Goal: Task Accomplishment & Management: Complete application form

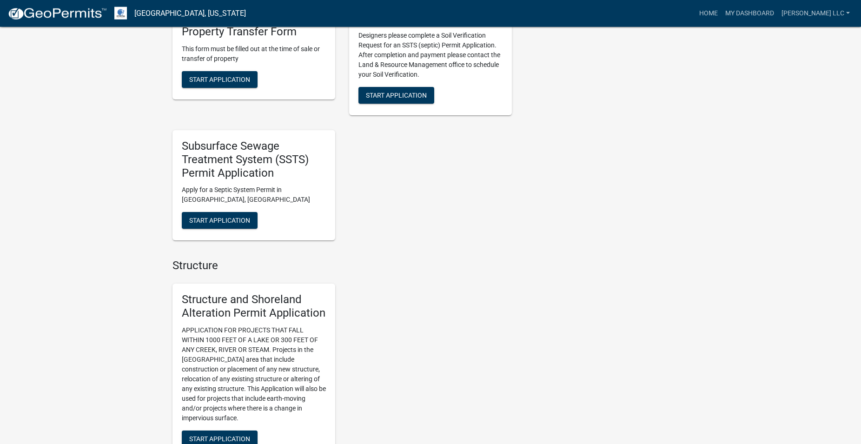
scroll to position [806, 0]
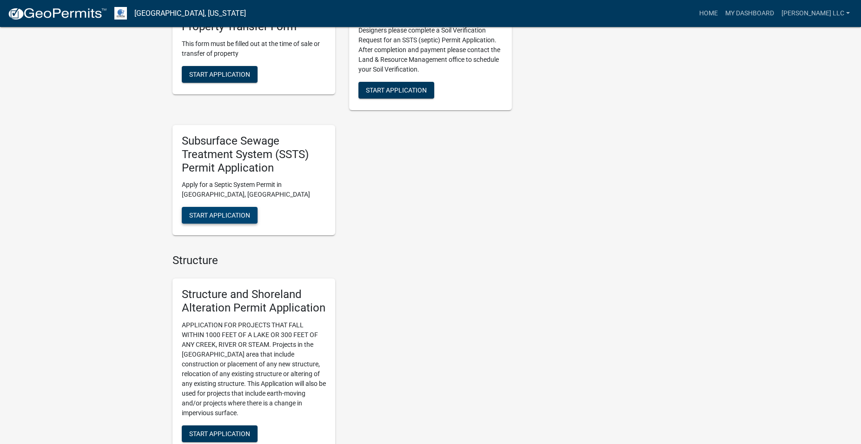
click at [227, 212] on button "Start Application" at bounding box center [220, 215] width 76 height 17
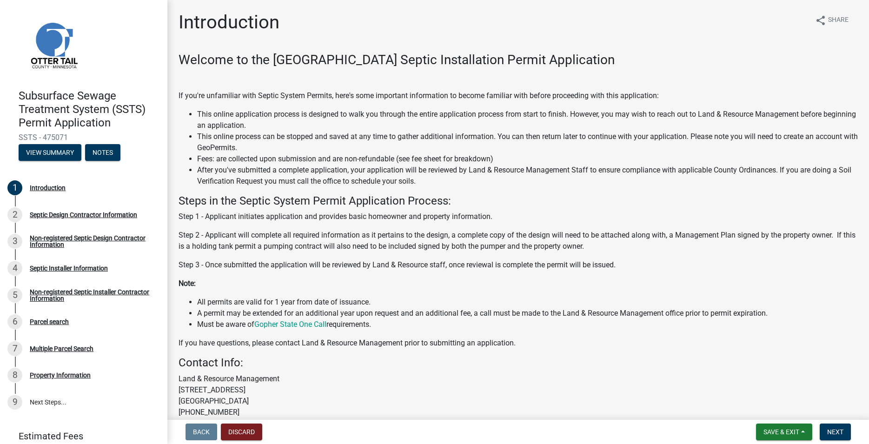
scroll to position [88, 0]
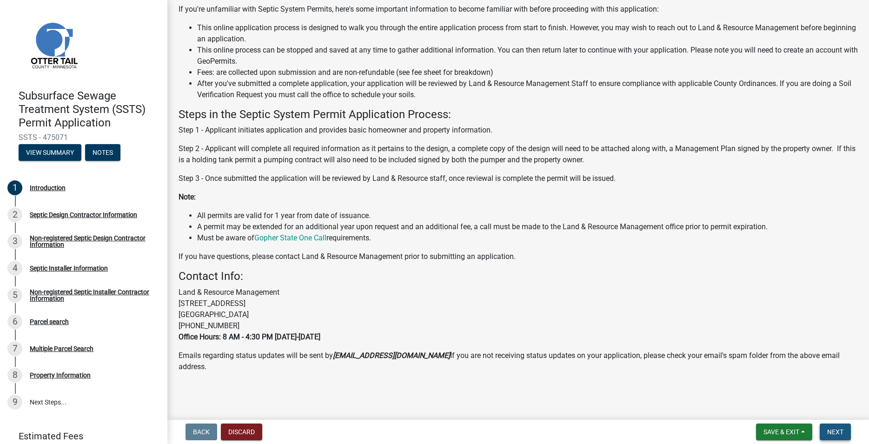
click at [838, 426] on button "Next" at bounding box center [835, 432] width 31 height 17
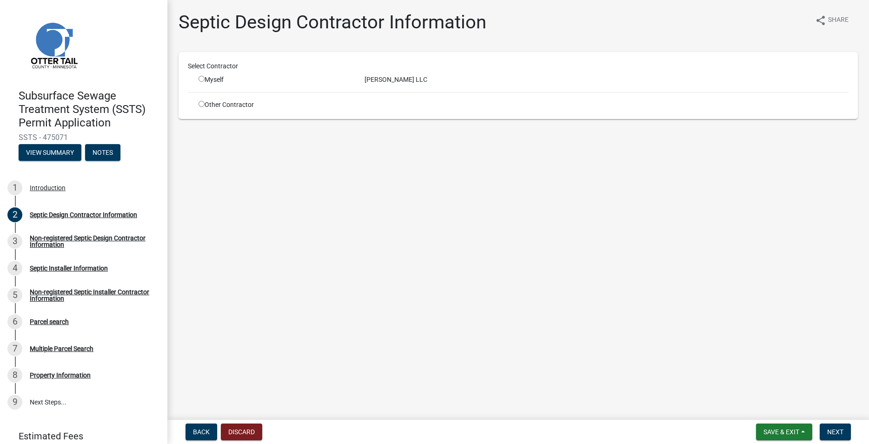
click at [203, 79] on input "radio" at bounding box center [202, 79] width 6 height 6
radio input "true"
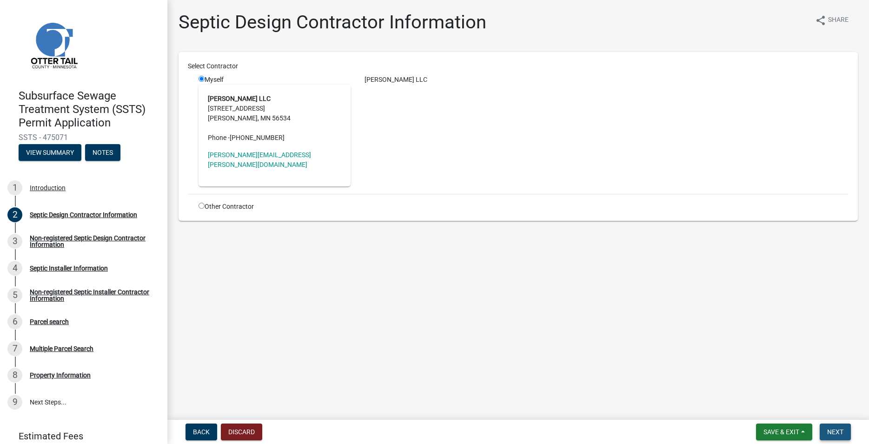
click at [832, 433] on span "Next" at bounding box center [835, 431] width 16 height 7
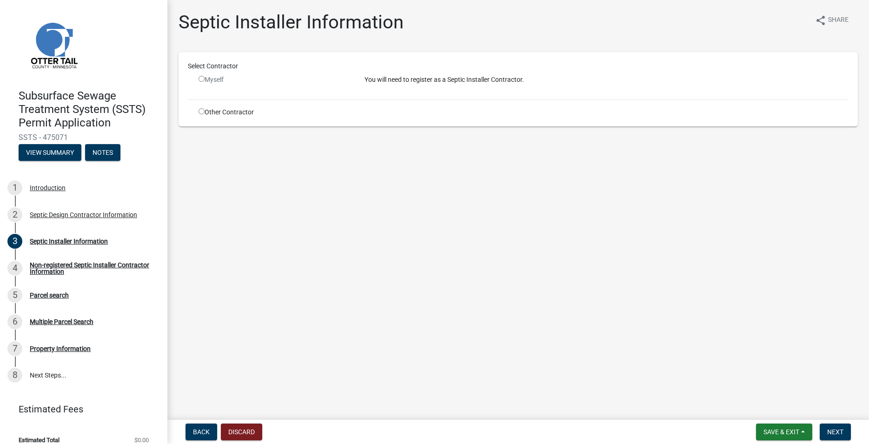
click at [196, 113] on div "Other Contractor" at bounding box center [275, 112] width 166 height 10
click at [204, 109] on input "radio" at bounding box center [202, 111] width 6 height 6
radio input "true"
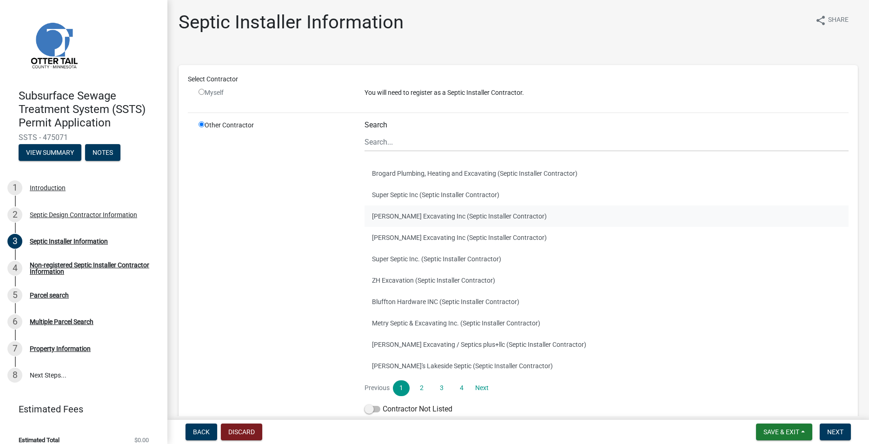
click at [387, 218] on button "Barry Excavating Inc (Septic Installer Contractor)" at bounding box center [607, 216] width 484 height 21
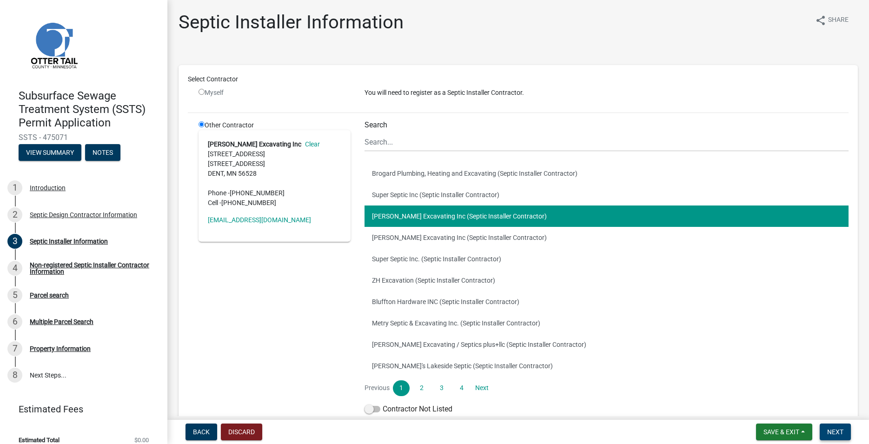
click at [834, 432] on span "Next" at bounding box center [835, 431] width 16 height 7
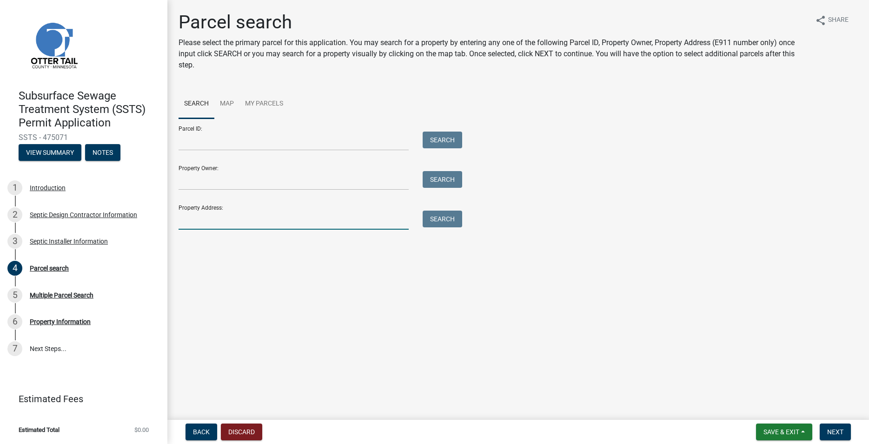
click at [208, 226] on input "Property Address:" at bounding box center [294, 220] width 230 height 19
type input "35051"
click at [446, 215] on button "Search" at bounding box center [443, 219] width 40 height 17
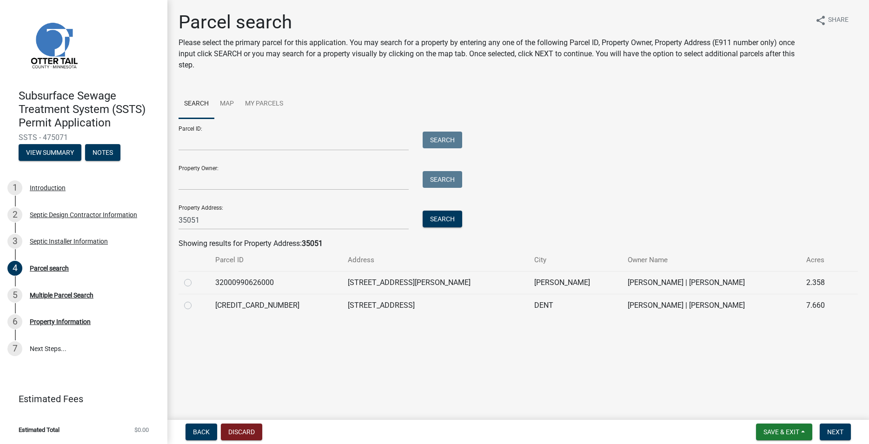
click at [195, 300] on label at bounding box center [195, 300] width 0 height 0
click at [195, 306] on input "radio" at bounding box center [198, 303] width 6 height 6
radio input "true"
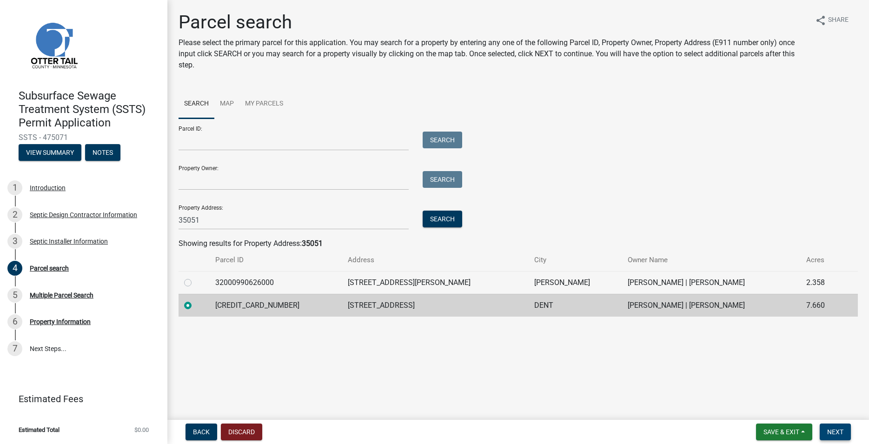
click at [834, 429] on span "Next" at bounding box center [835, 431] width 16 height 7
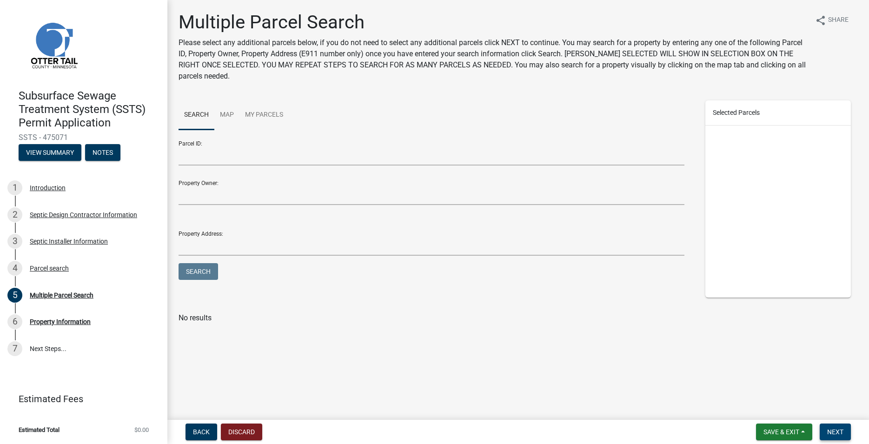
click at [834, 433] on span "Next" at bounding box center [835, 431] width 16 height 7
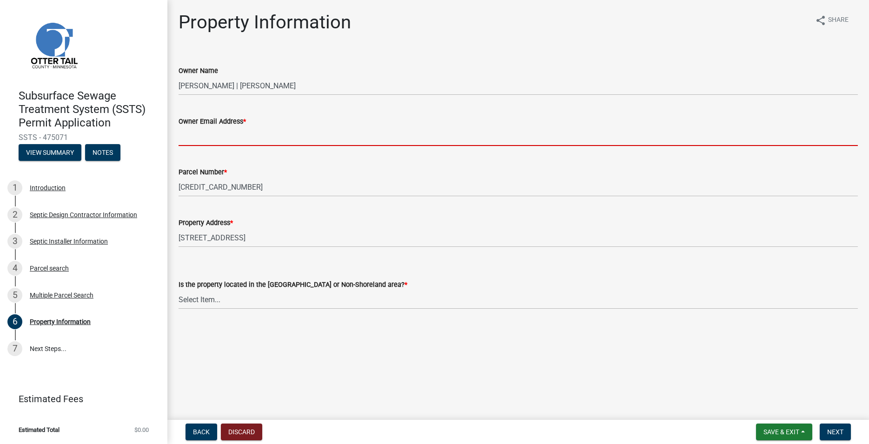
click at [224, 137] on input "Owner Email Address *" at bounding box center [518, 136] width 679 height 19
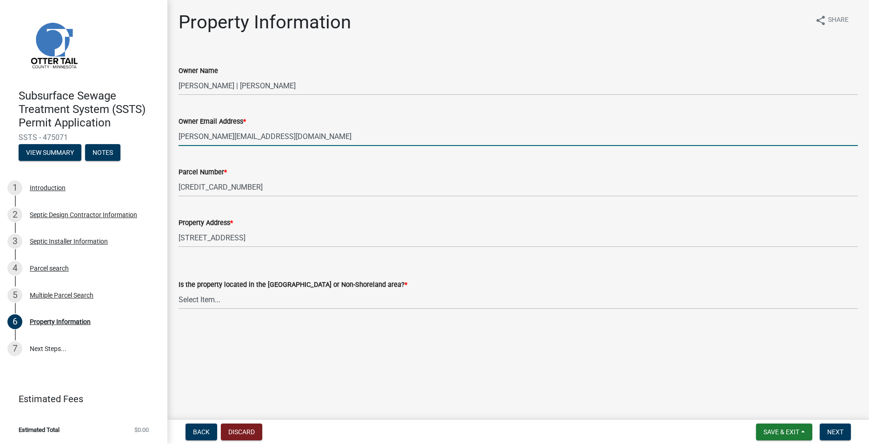
type input "[PERSON_NAME][EMAIL_ADDRESS][DOMAIN_NAME]"
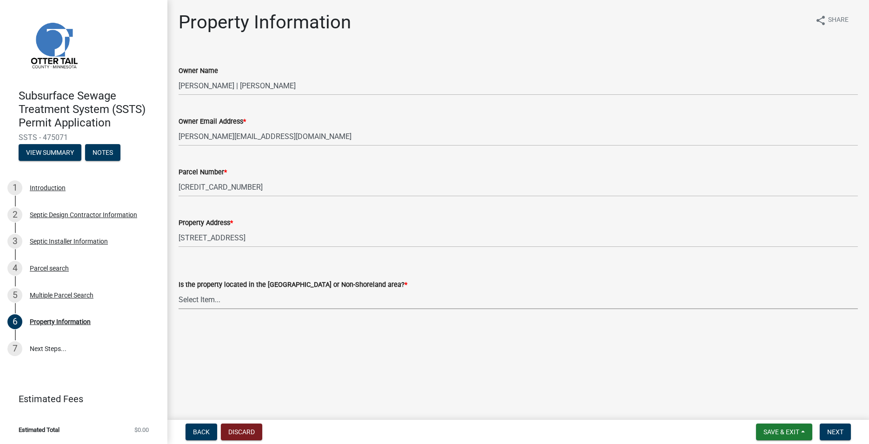
click at [179, 290] on select "Select Item... Shoreland Non-Shoreland" at bounding box center [518, 299] width 679 height 19
click option "Non-Shoreland" at bounding box center [0, 0] width 0 height 0
select select "5ed11e82-653f-4fcc-a472-8d95af57556c"
click at [838, 432] on span "Next" at bounding box center [835, 431] width 16 height 7
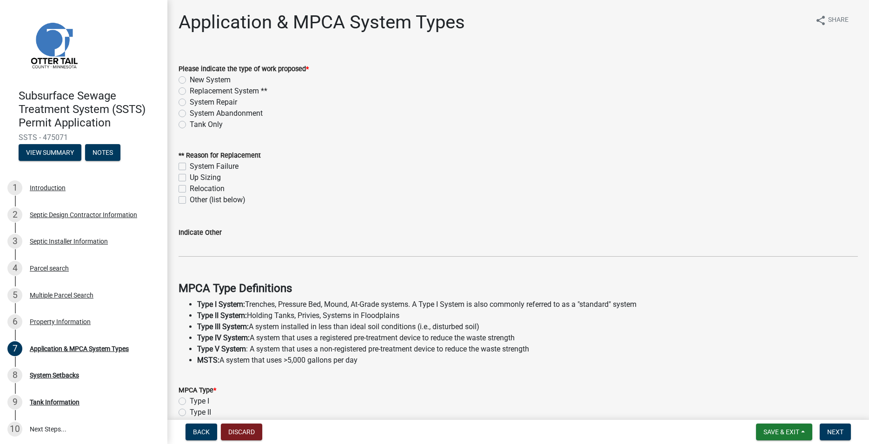
click at [190, 82] on label "New System" at bounding box center [210, 79] width 41 height 11
click at [190, 80] on input "New System" at bounding box center [193, 77] width 6 height 6
radio input "true"
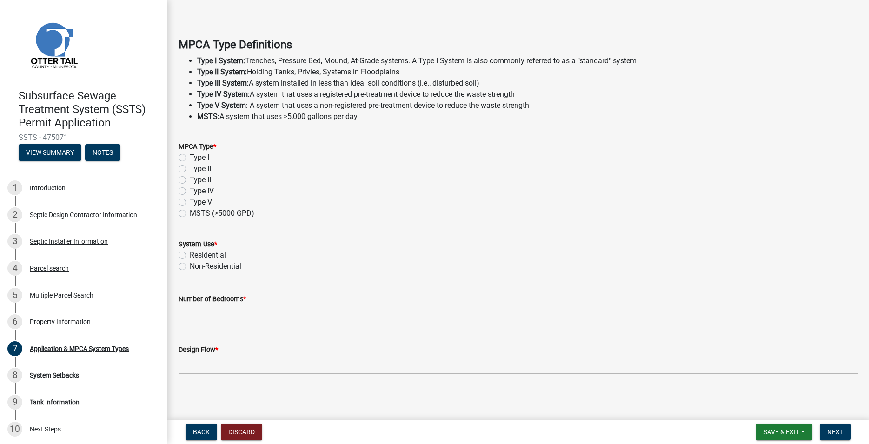
scroll to position [247, 0]
click at [190, 164] on label "Type II" at bounding box center [200, 166] width 21 height 11
click at [190, 164] on input "Type II" at bounding box center [193, 164] width 6 height 6
radio input "true"
click at [190, 253] on label "Residential" at bounding box center [208, 253] width 36 height 11
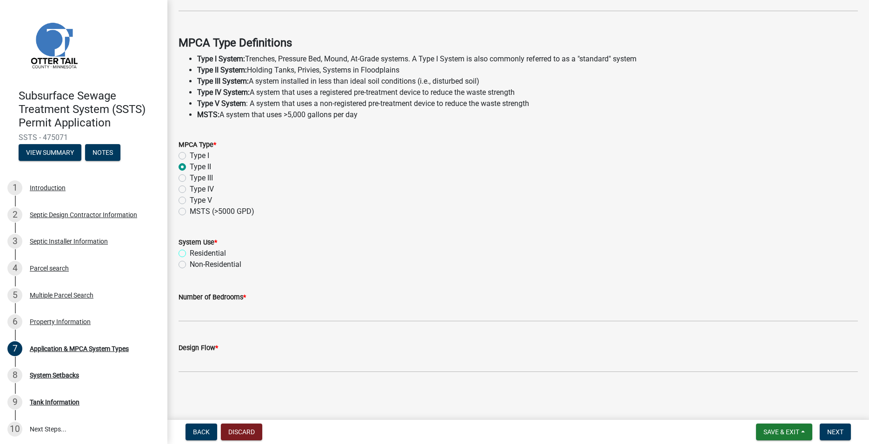
click at [190, 253] on input "Residential" at bounding box center [193, 251] width 6 height 6
radio input "true"
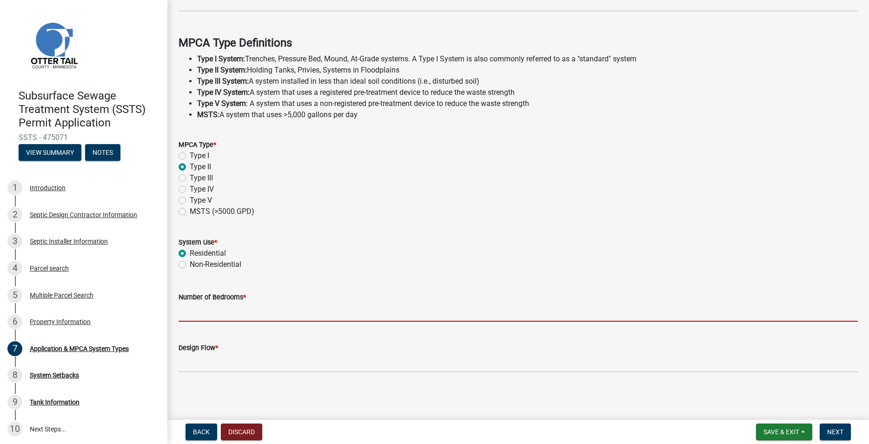
click at [202, 312] on input "Number of Bedrooms *" at bounding box center [518, 312] width 679 height 19
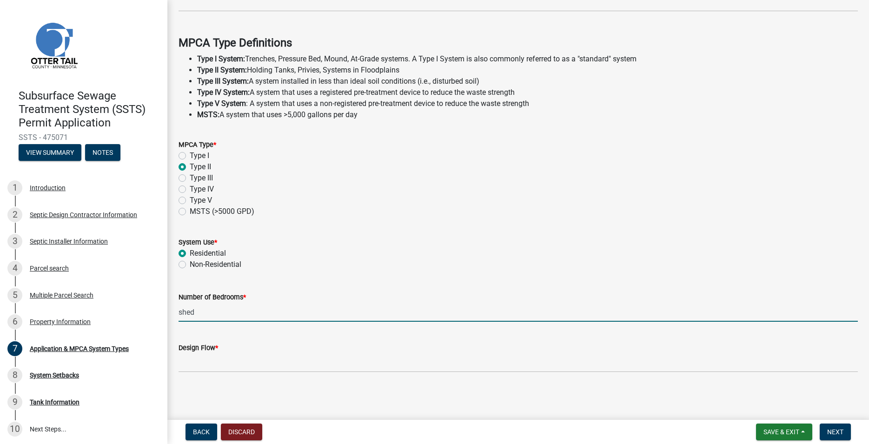
type input "shed"
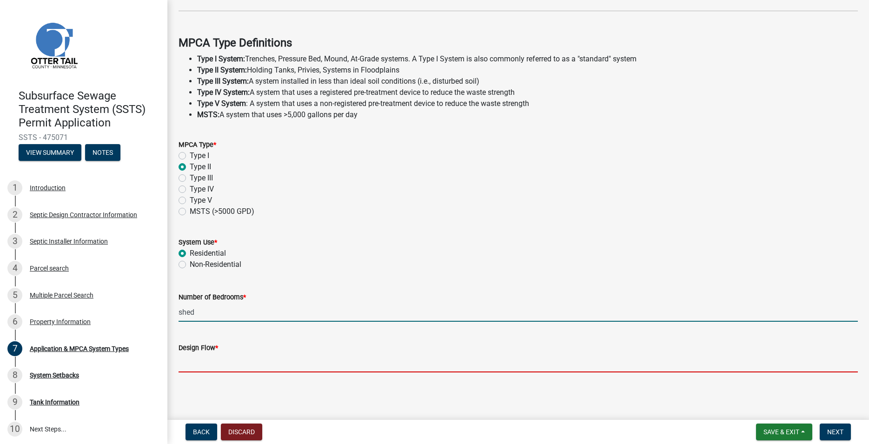
click at [201, 366] on input "Design Flow *" at bounding box center [518, 362] width 679 height 19
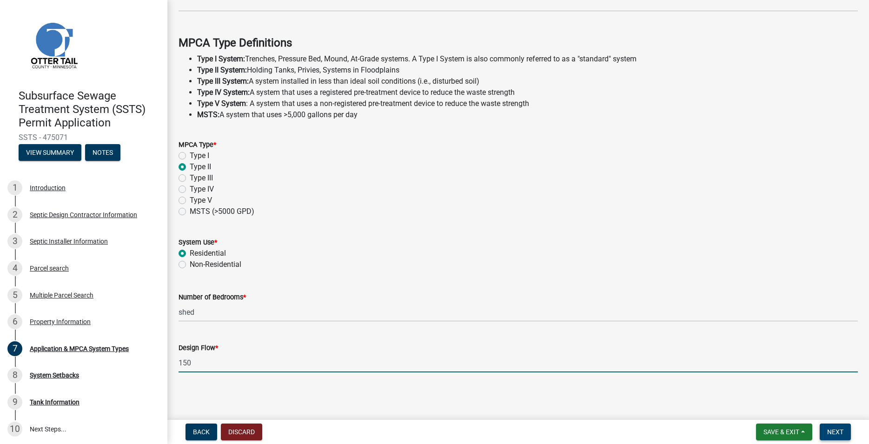
type input "150"
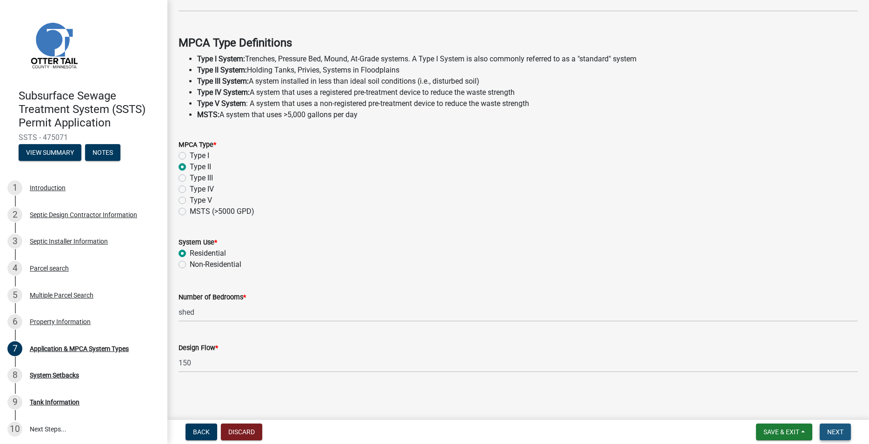
click at [837, 427] on button "Next" at bounding box center [835, 432] width 31 height 17
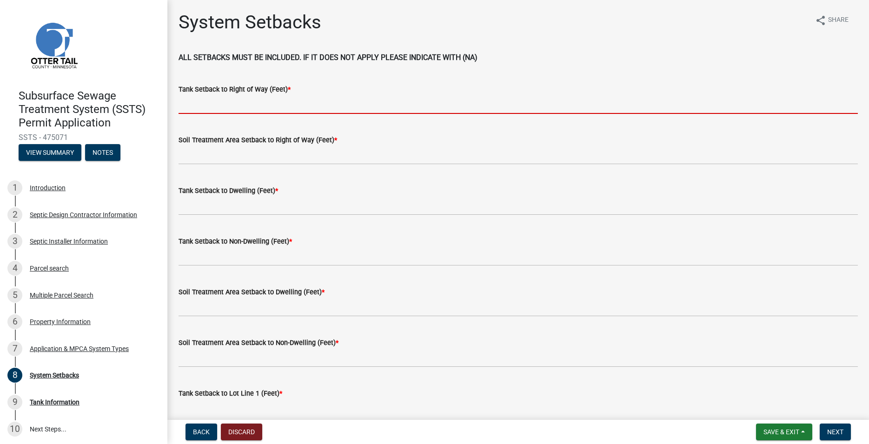
click at [194, 109] on input "Tank Setback to Right of Way (Feet) *" at bounding box center [518, 104] width 679 height 19
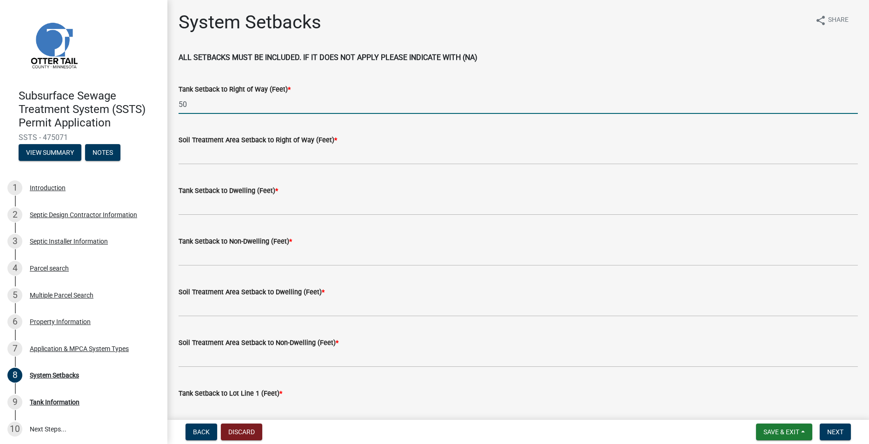
type input "50"
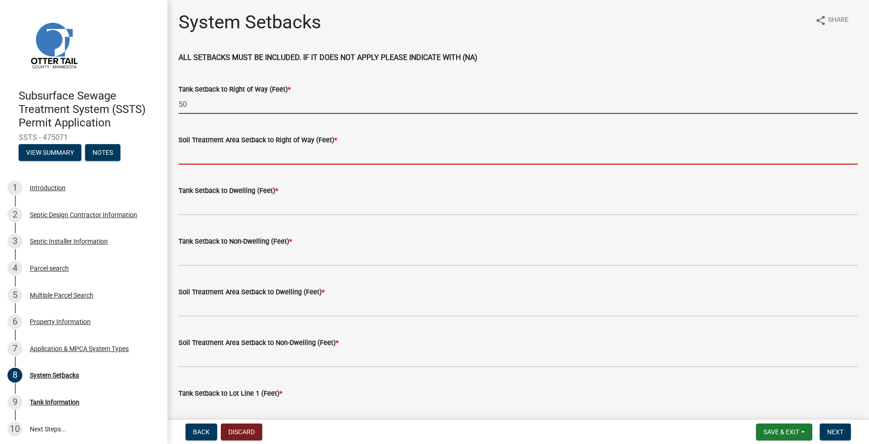
click at [226, 156] on input "Soil Treatment Area Setback to Right of Way (Feet) *" at bounding box center [518, 155] width 679 height 19
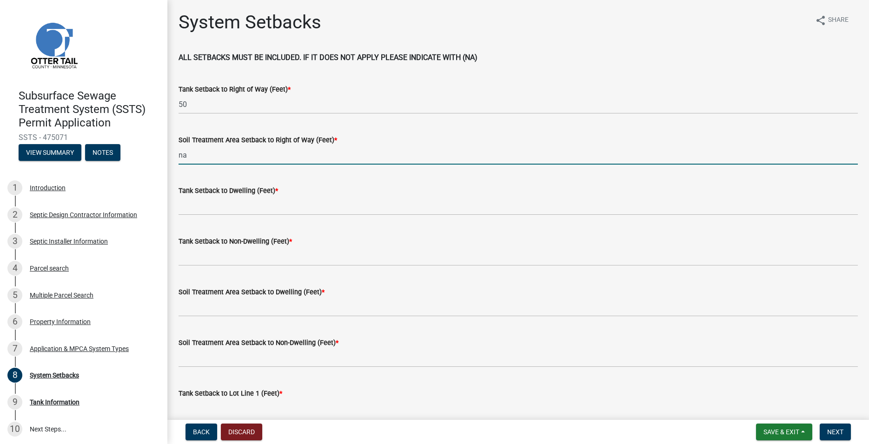
type input "na"
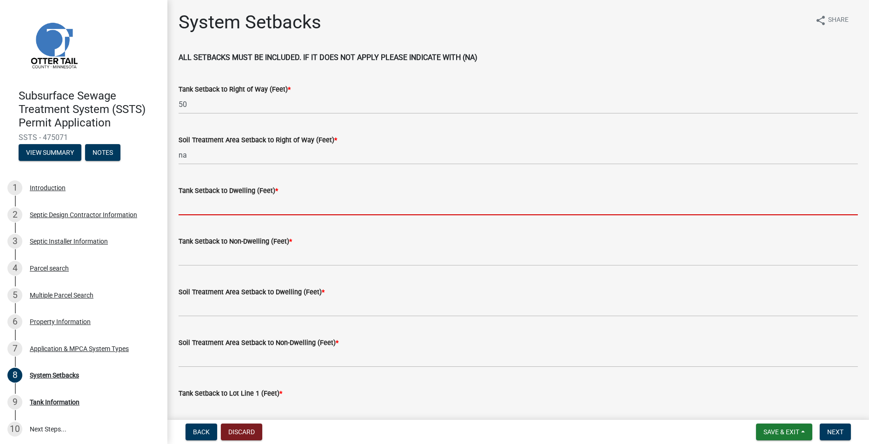
click at [225, 201] on input "Tank Setback to Dwelling (Feet) *" at bounding box center [518, 205] width 679 height 19
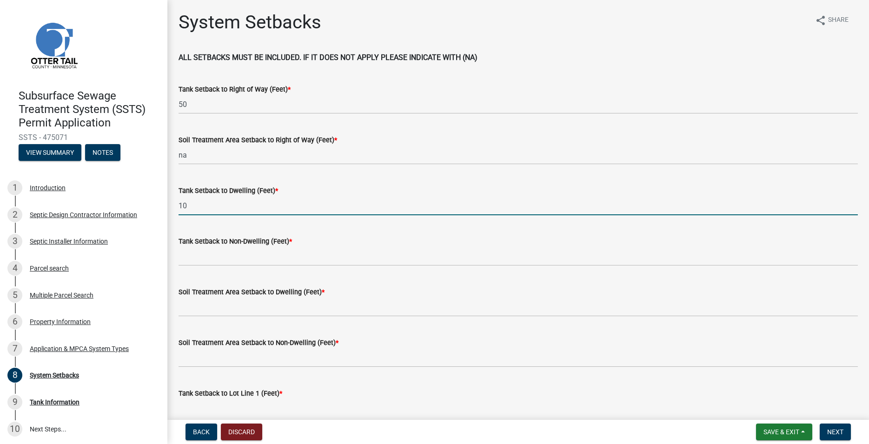
type input "10"
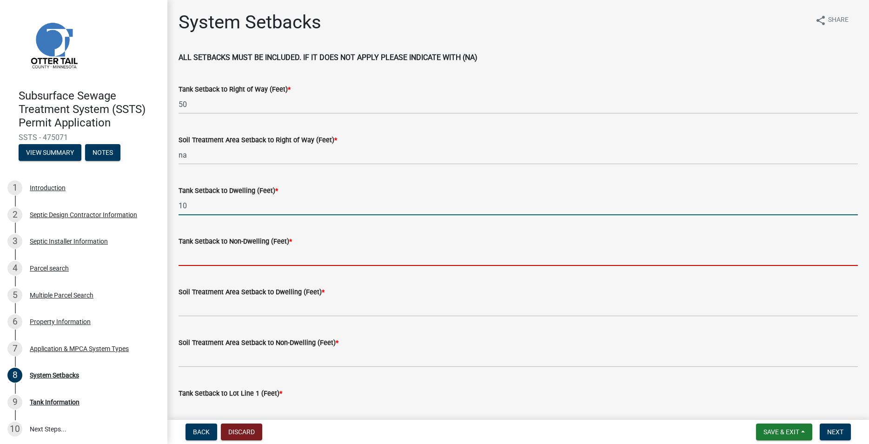
click at [228, 254] on input "Tank Setback to Non-Dwelling (Feet) *" at bounding box center [518, 256] width 679 height 19
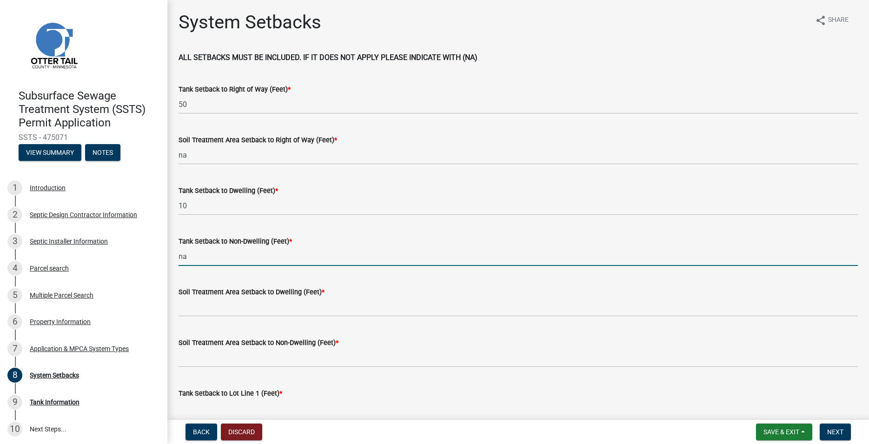
type input "na"
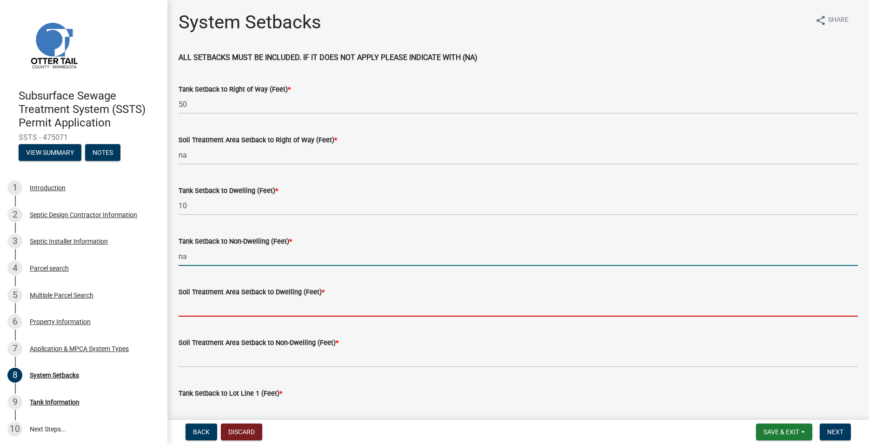
click at [209, 303] on input "Soil Treatment Area Setback to Dwelling (Feet) *" at bounding box center [518, 307] width 679 height 19
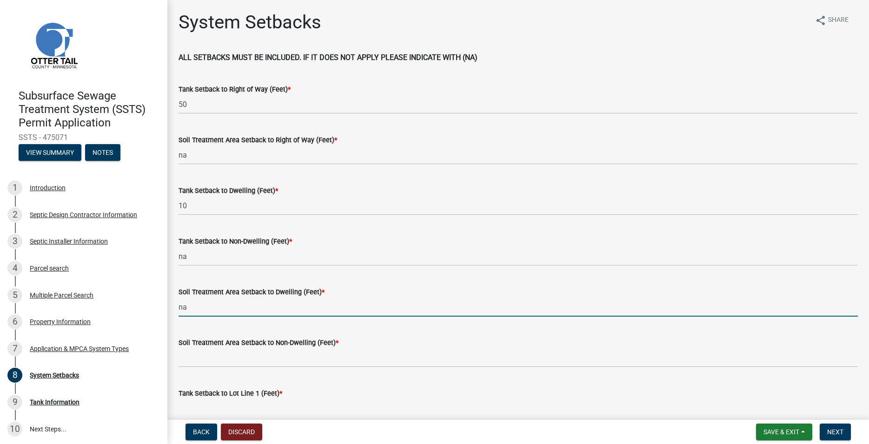
type input "na"
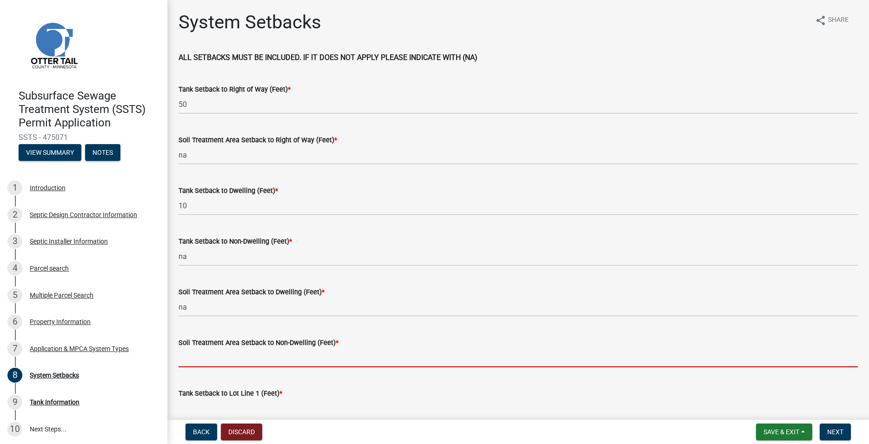
click at [242, 360] on input "Soil Treatment Area Setback to Non-Dwelling (Feet) *" at bounding box center [518, 357] width 679 height 19
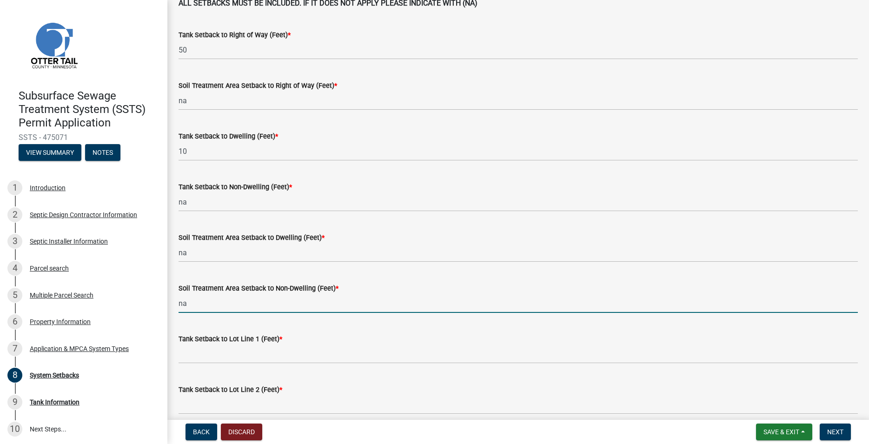
scroll to position [106, 0]
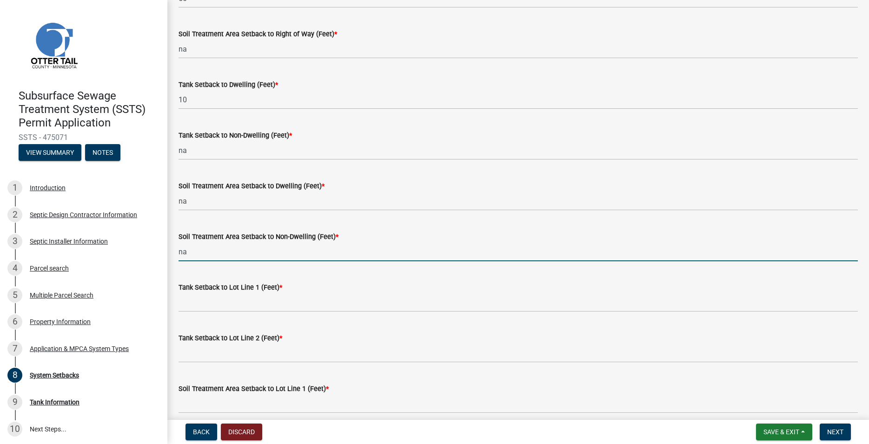
type input "na"
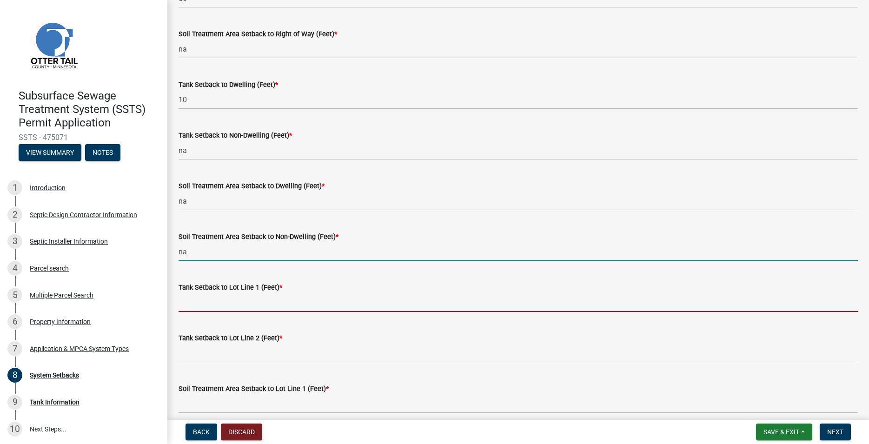
click at [212, 302] on input "Tank Setback to Lot Line 1 (Feet) *" at bounding box center [518, 302] width 679 height 19
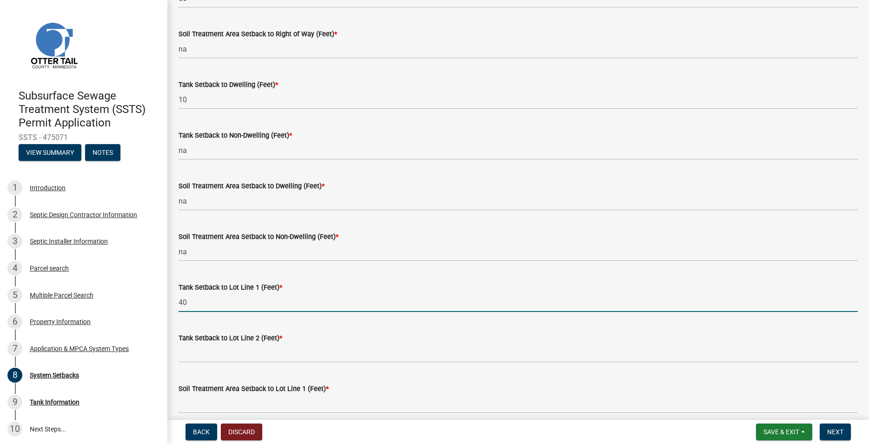
type input "40"
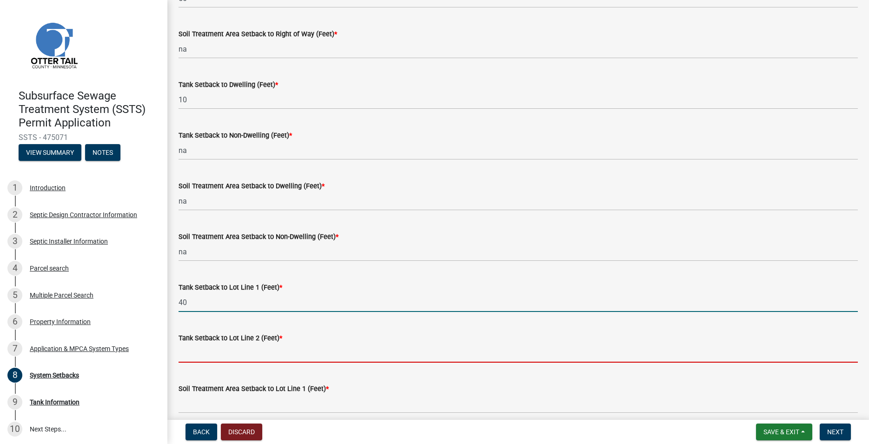
click at [233, 356] on input "Tank Setback to Lot Line 2 (Feet) *" at bounding box center [518, 353] width 679 height 19
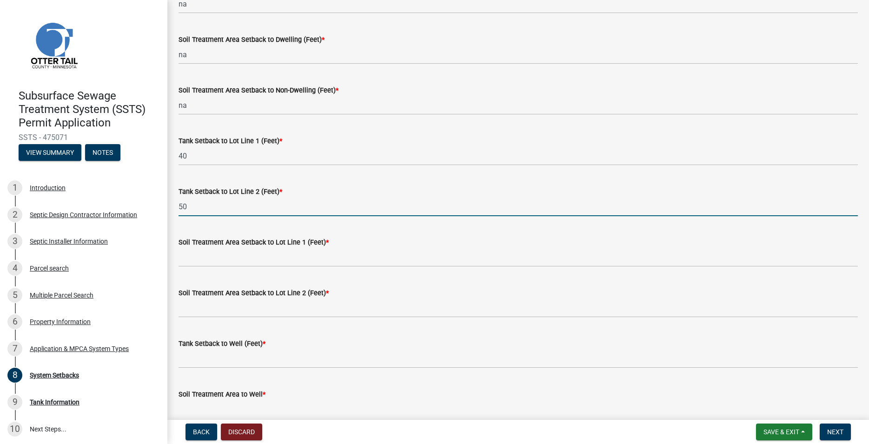
scroll to position [265, 0]
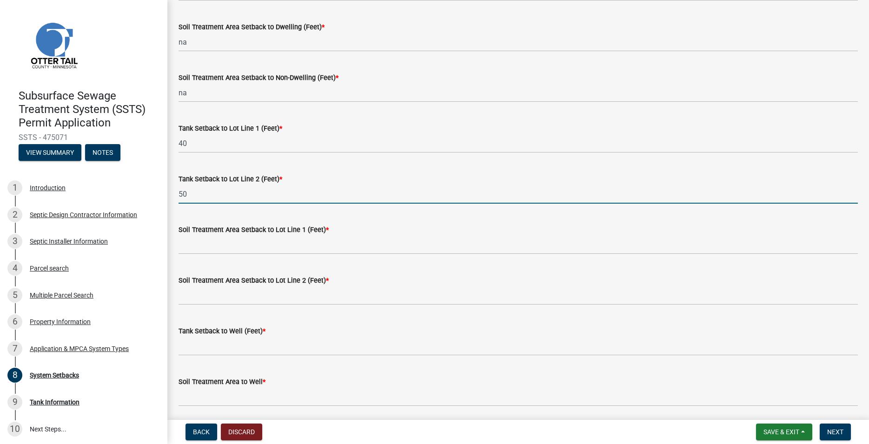
type input "50"
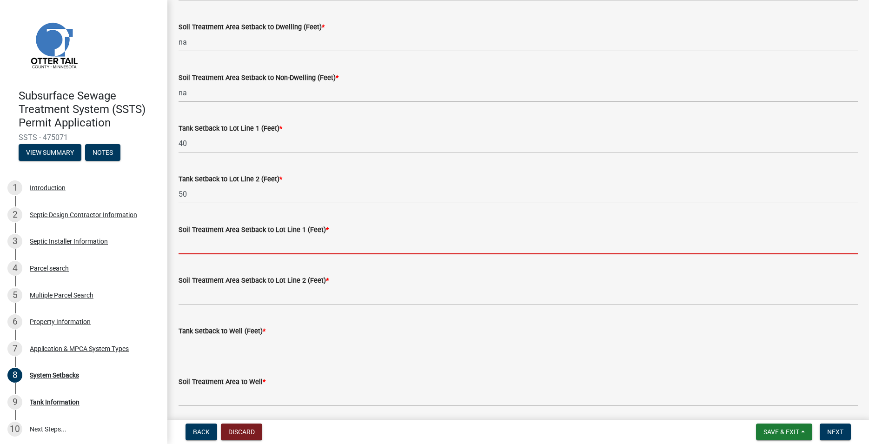
click at [245, 239] on input "Soil Treatment Area Setback to Lot Line 1 (Feet) *" at bounding box center [518, 244] width 679 height 19
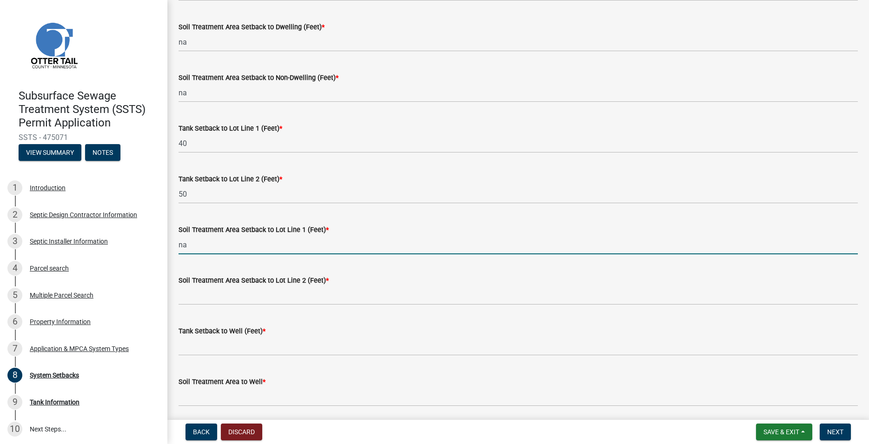
type input "na"
click at [230, 283] on label "Soil Treatment Area Setback to Lot Line 2 (Feet) *" at bounding box center [254, 281] width 150 height 7
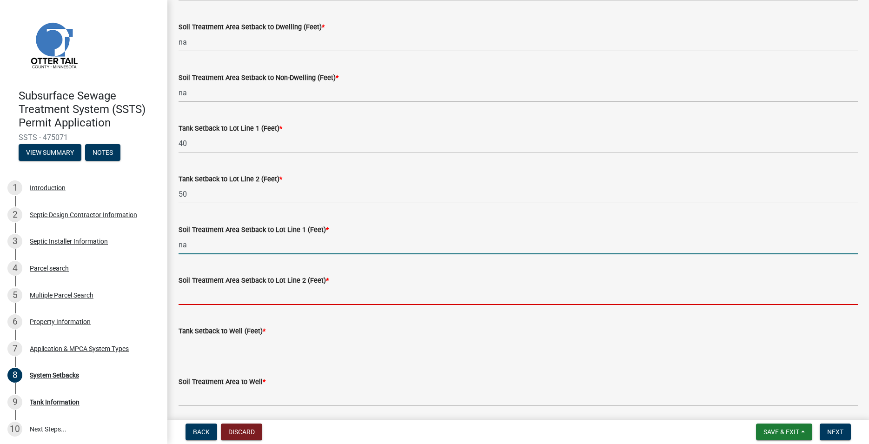
click at [230, 286] on input "Soil Treatment Area Setback to Lot Line 2 (Feet) *" at bounding box center [518, 295] width 679 height 19
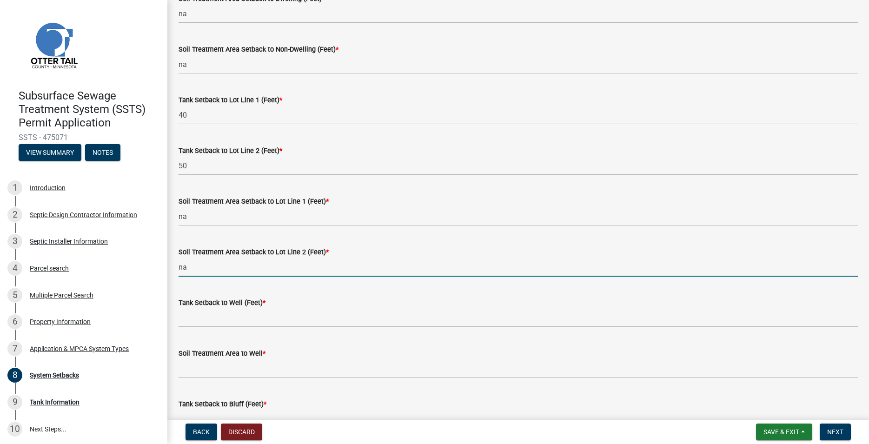
scroll to position [318, 0]
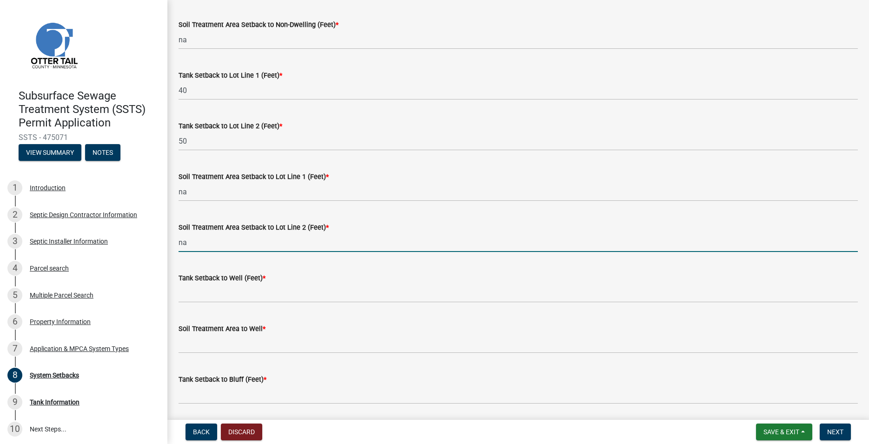
type input "na"
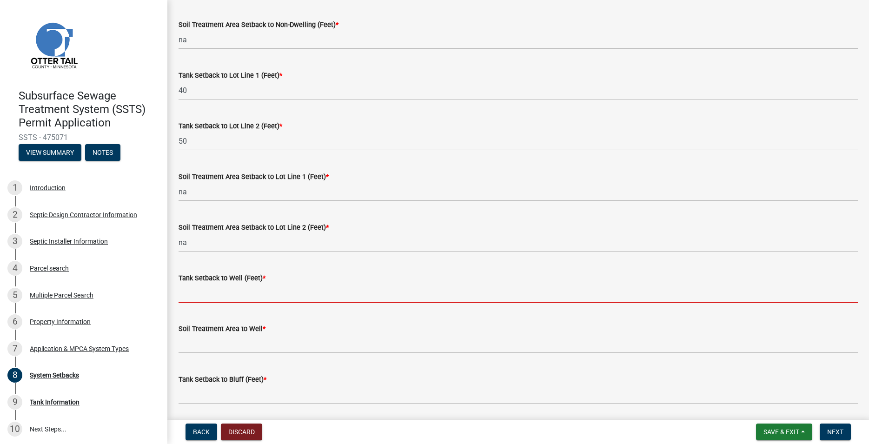
click at [234, 293] on input "Tank Setback to Well (Feet) *" at bounding box center [518, 293] width 679 height 19
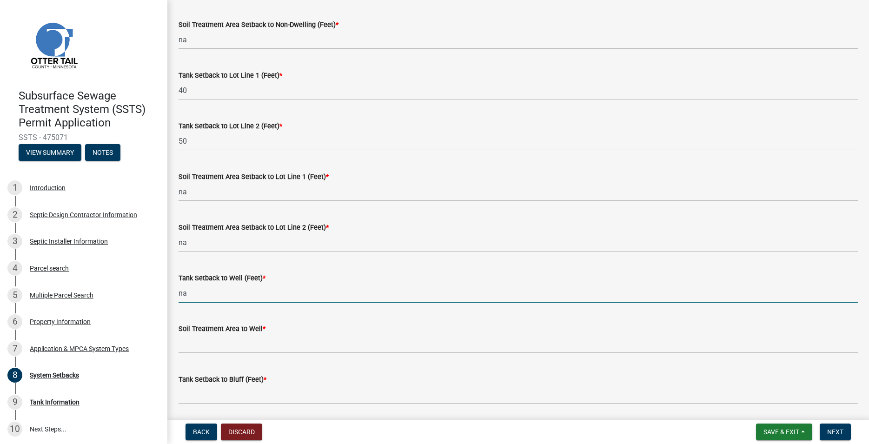
type input "na"
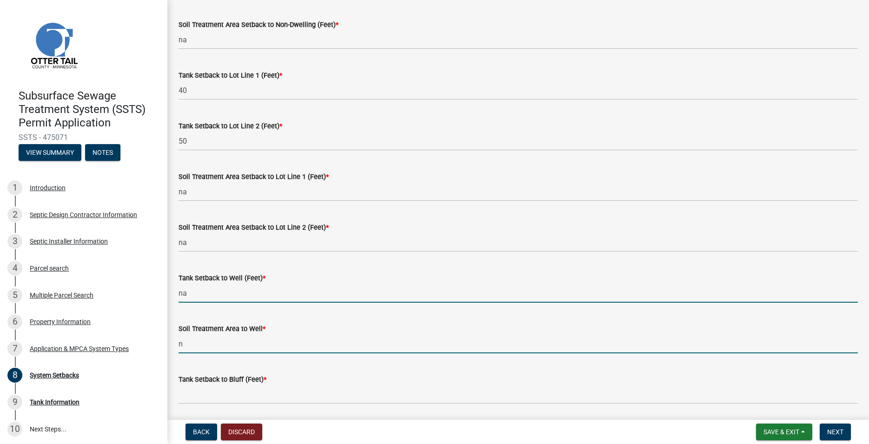
click at [215, 340] on input "n" at bounding box center [518, 343] width 679 height 19
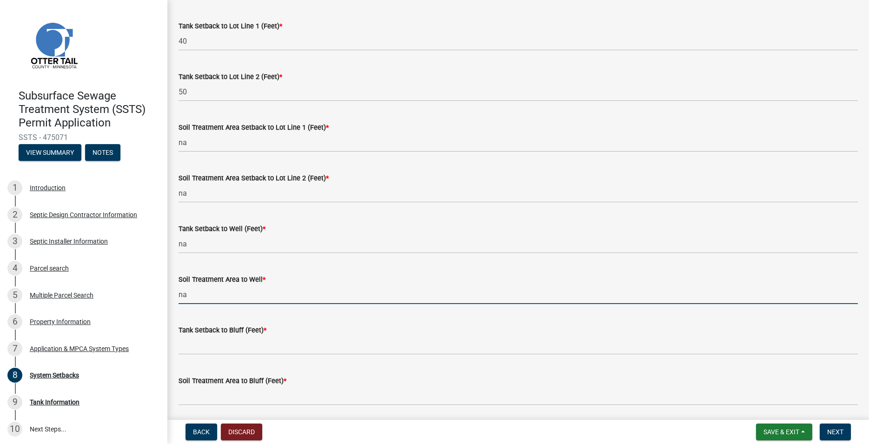
scroll to position [424, 0]
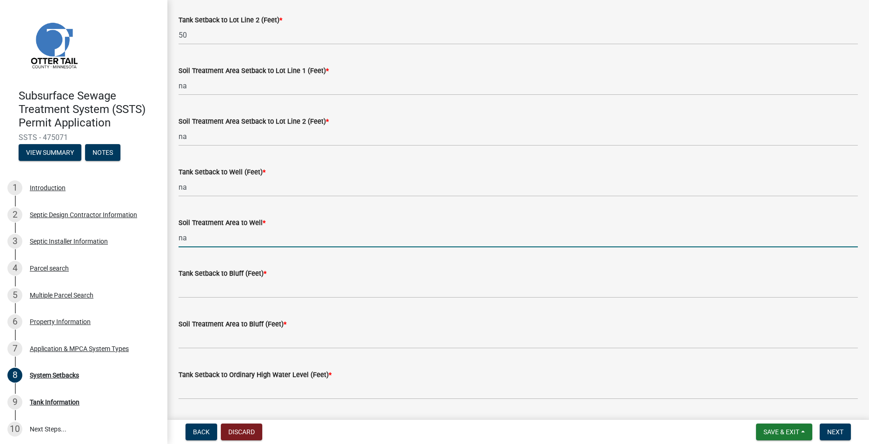
type input "na"
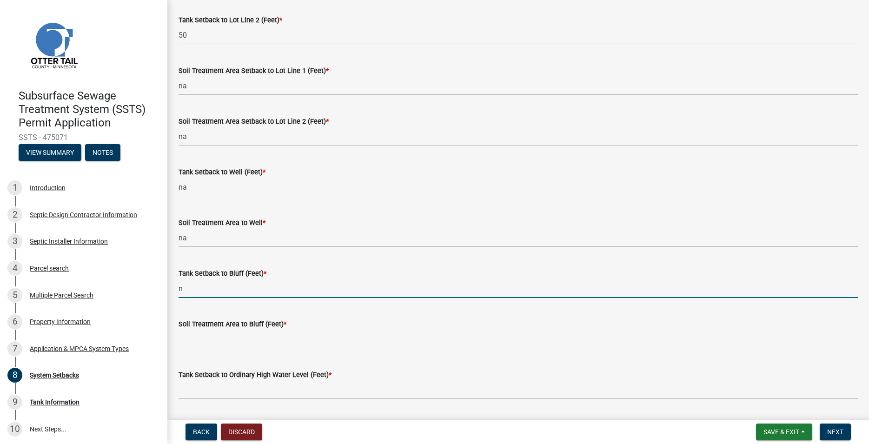
click at [209, 282] on input "n" at bounding box center [518, 288] width 679 height 19
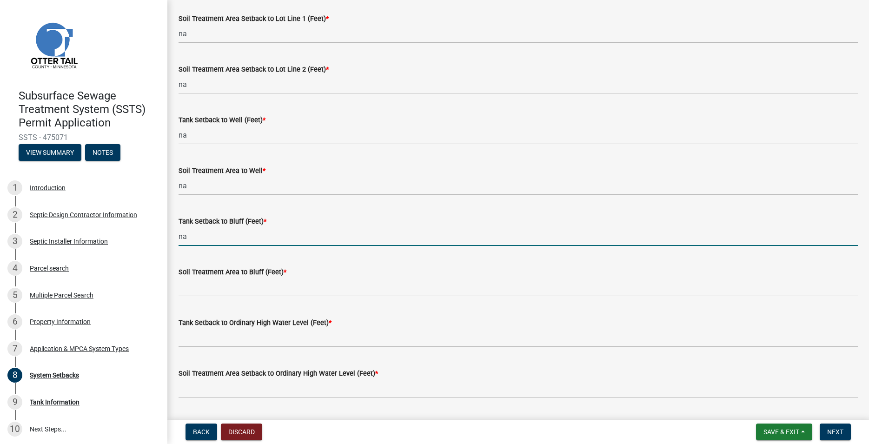
scroll to position [477, 0]
type input "na"
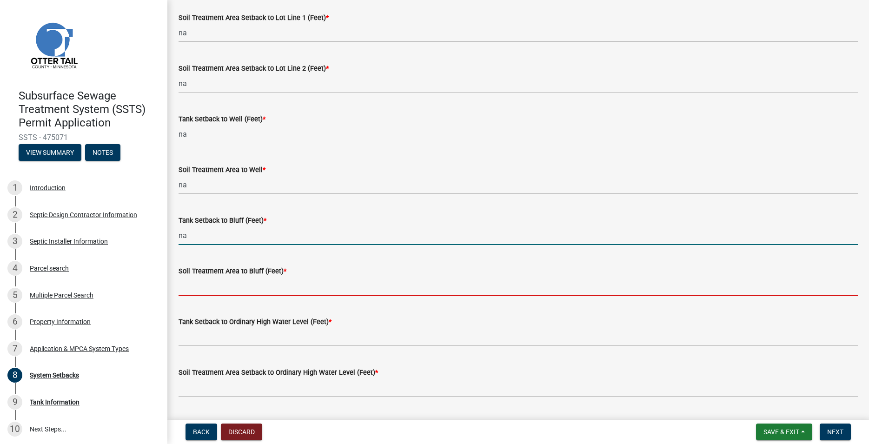
click at [208, 292] on input "Soil Treatment Area to Bluff (Feet) *" at bounding box center [518, 286] width 679 height 19
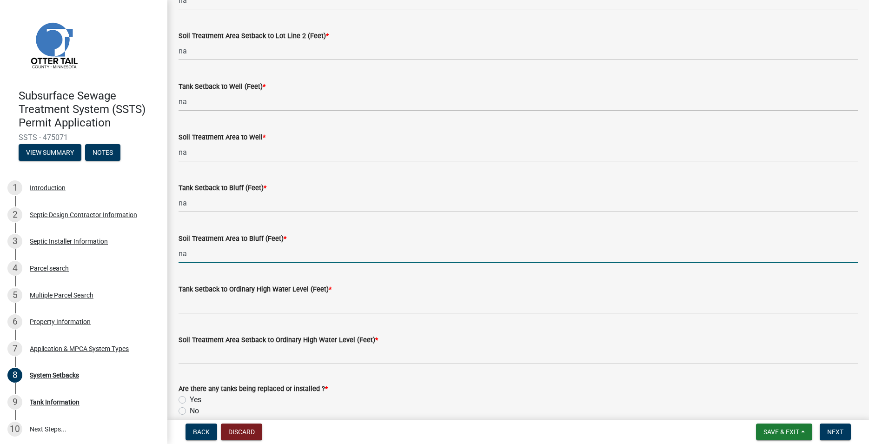
scroll to position [530, 0]
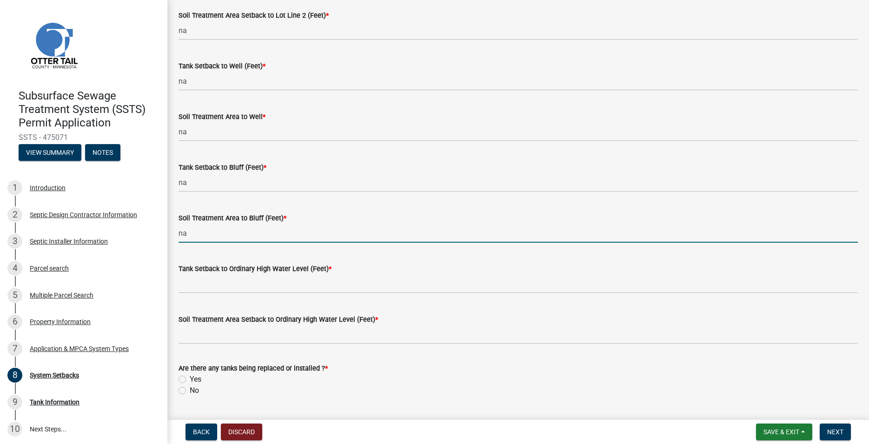
type input "na"
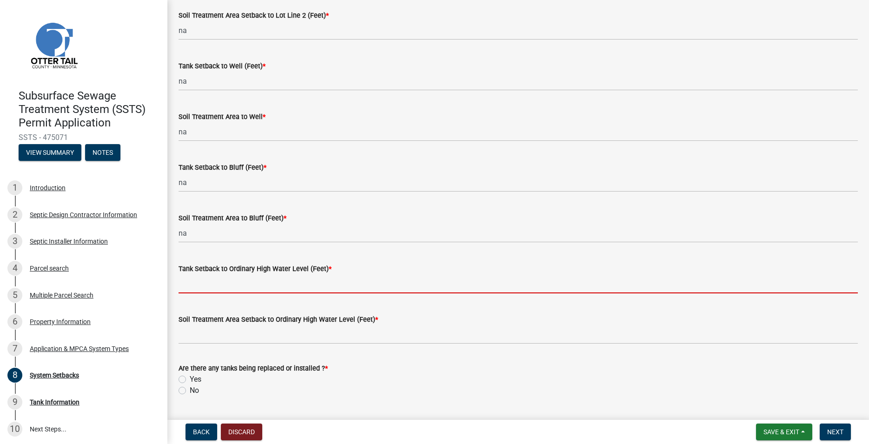
click at [205, 285] on input "Tank Setback to Ordinary High Water Level (Feet) *" at bounding box center [518, 283] width 679 height 19
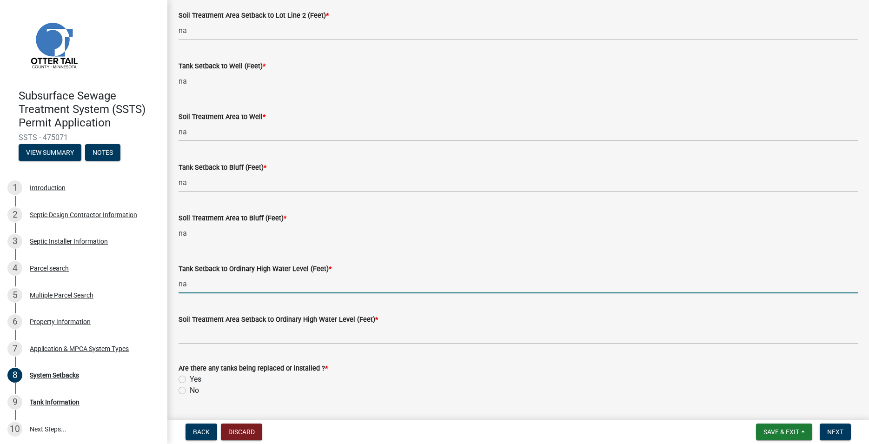
scroll to position [555, 0]
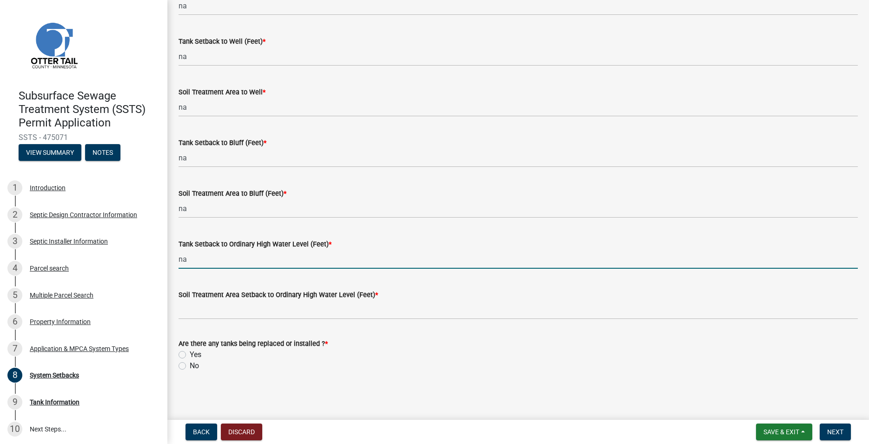
type input "na"
click at [205, 294] on label "Soil Treatment Area Setback to Ordinary High Water Level (Feet) *" at bounding box center [279, 295] width 200 height 7
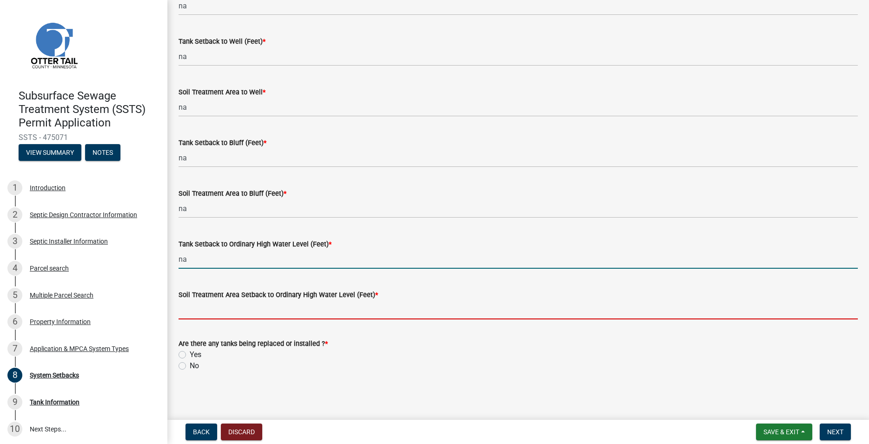
click at [205, 300] on input "Soil Treatment Area Setback to Ordinary High Water Level (Feet) *" at bounding box center [518, 309] width 679 height 19
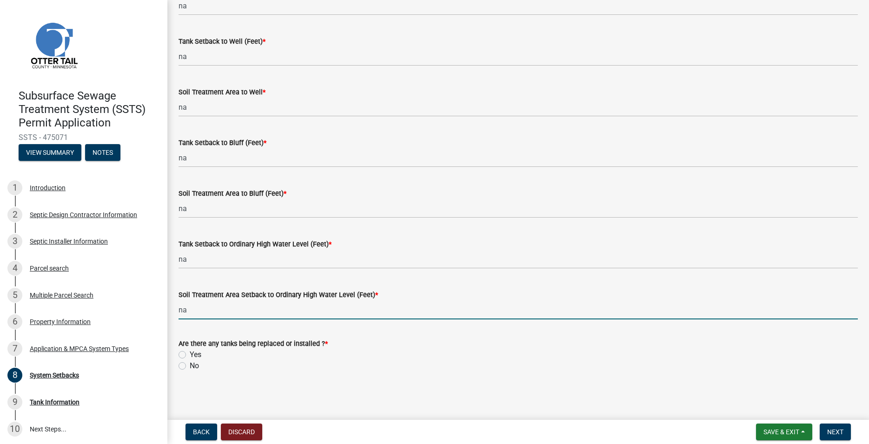
type input "na"
click at [190, 353] on label "Yes" at bounding box center [196, 354] width 12 height 11
click at [190, 353] on input "Yes" at bounding box center [193, 352] width 6 height 6
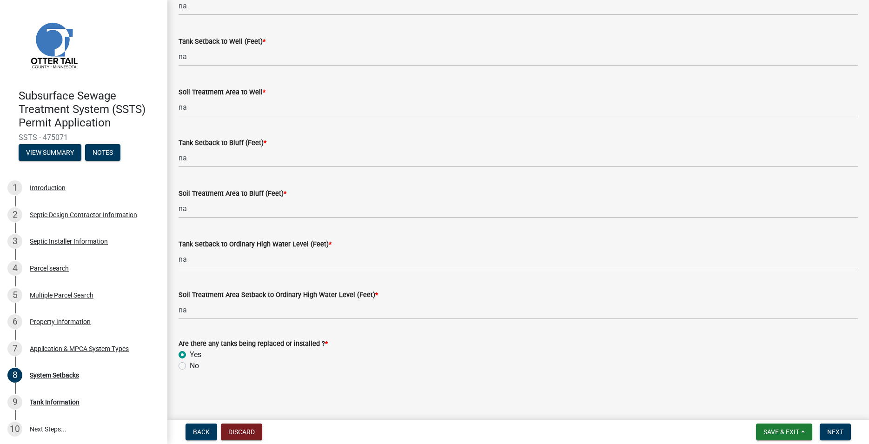
radio input "true"
click at [835, 439] on button "Next" at bounding box center [835, 432] width 31 height 17
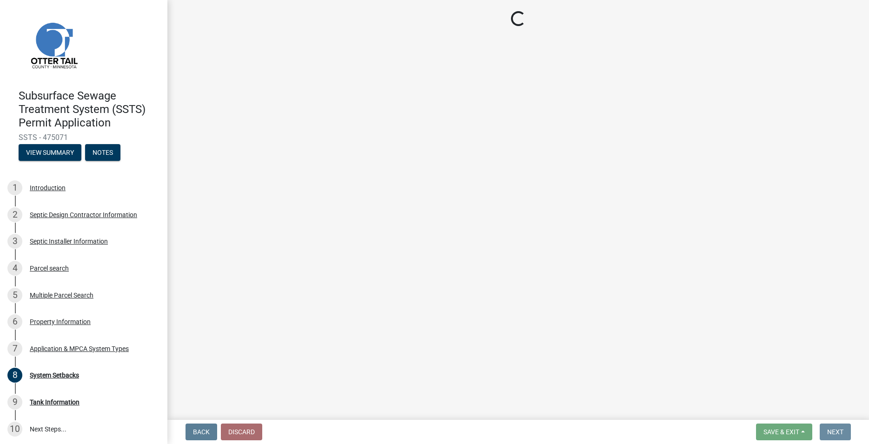
scroll to position [0, 0]
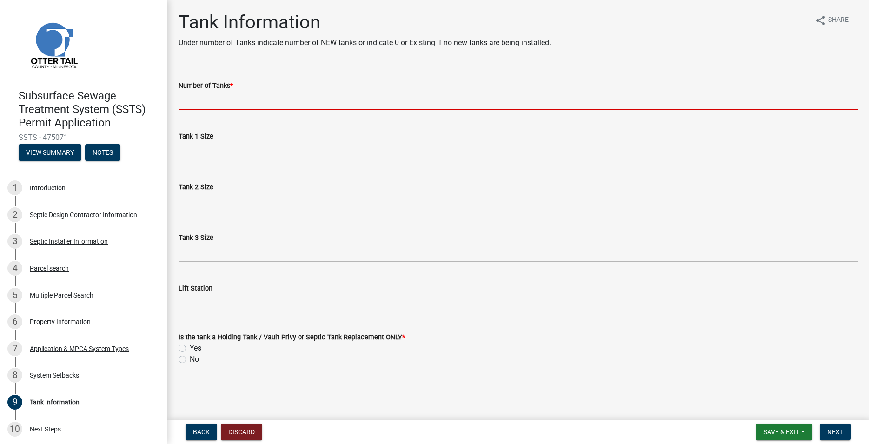
click at [233, 96] on input "Number of Tanks *" at bounding box center [518, 100] width 679 height 19
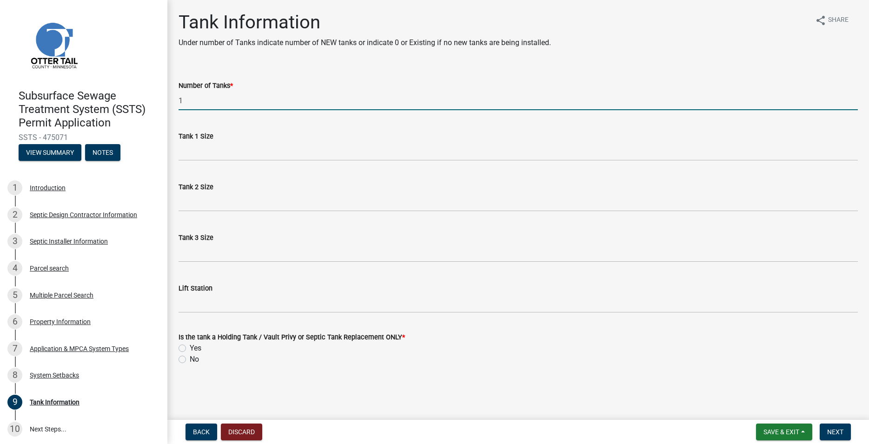
type input "1"
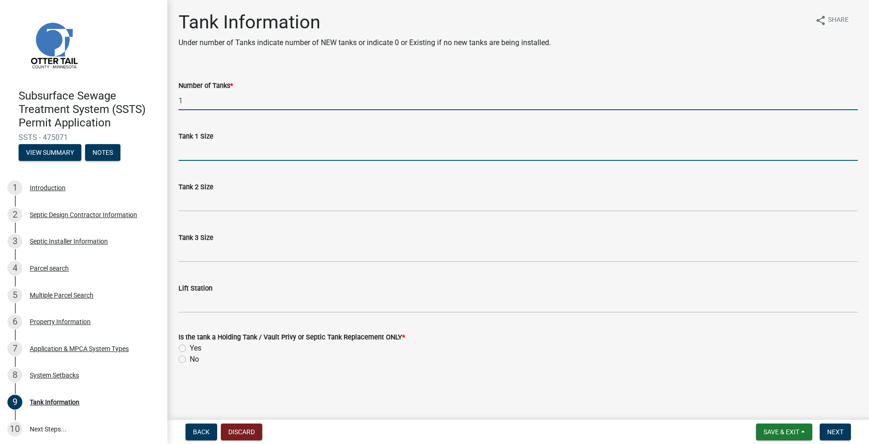
click at [219, 151] on input "Tank 1 Size" at bounding box center [518, 151] width 679 height 19
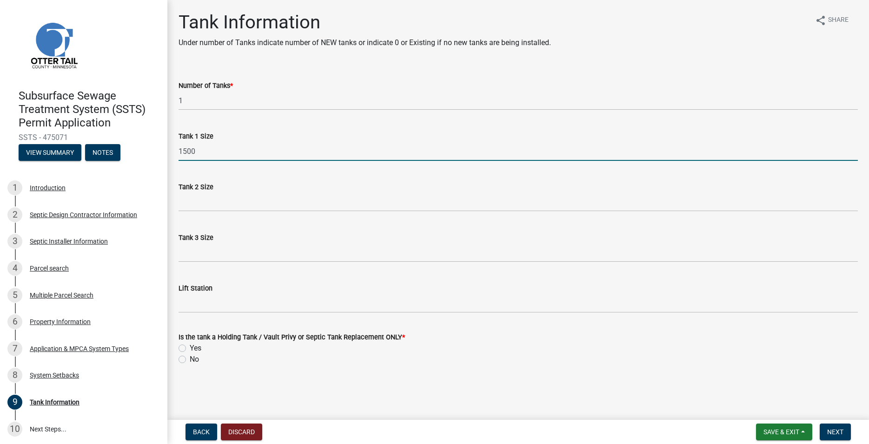
type input "1500"
click at [190, 346] on label "Yes" at bounding box center [196, 348] width 12 height 11
click at [190, 346] on input "Yes" at bounding box center [193, 346] width 6 height 6
radio input "true"
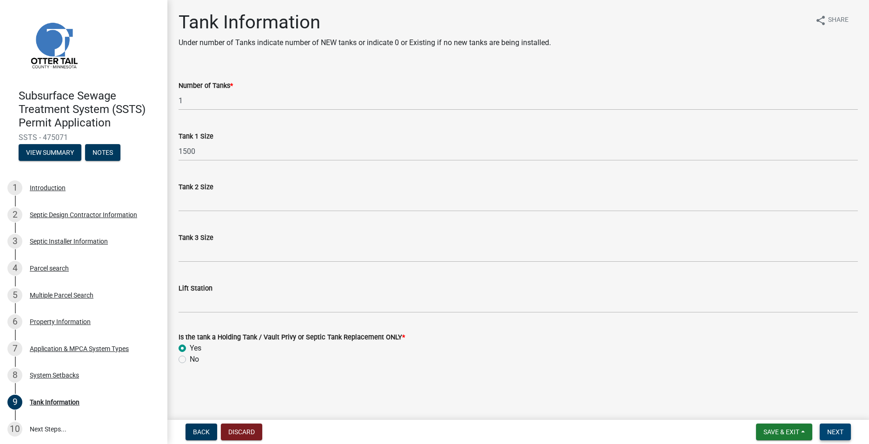
click at [837, 433] on span "Next" at bounding box center [835, 431] width 16 height 7
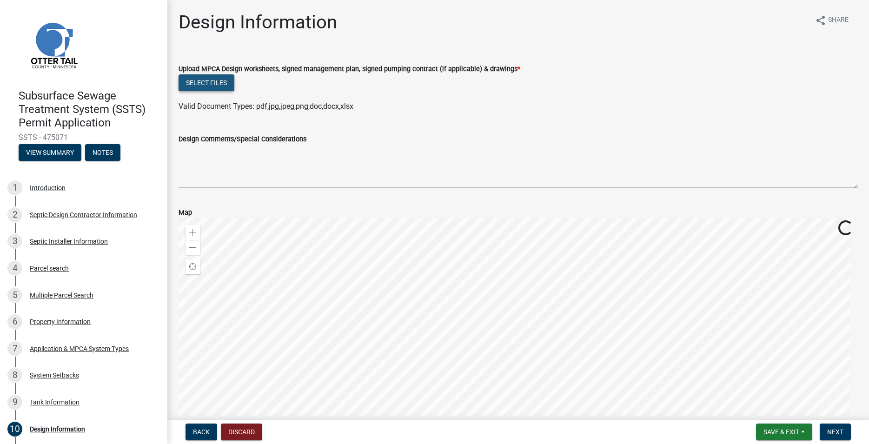
click at [214, 86] on button "Select files" at bounding box center [207, 82] width 56 height 17
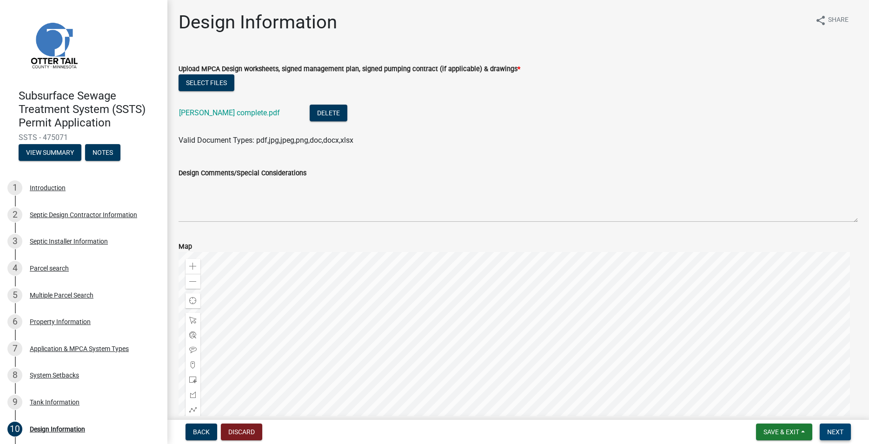
click at [843, 434] on span "Next" at bounding box center [835, 431] width 16 height 7
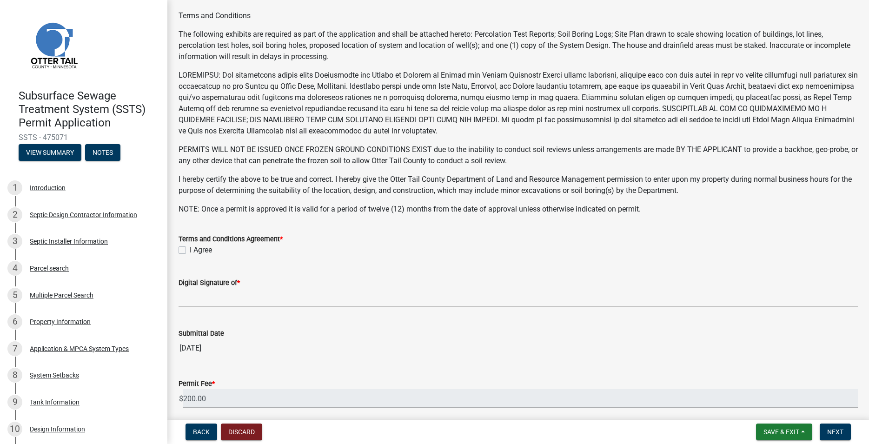
scroll to position [175, 0]
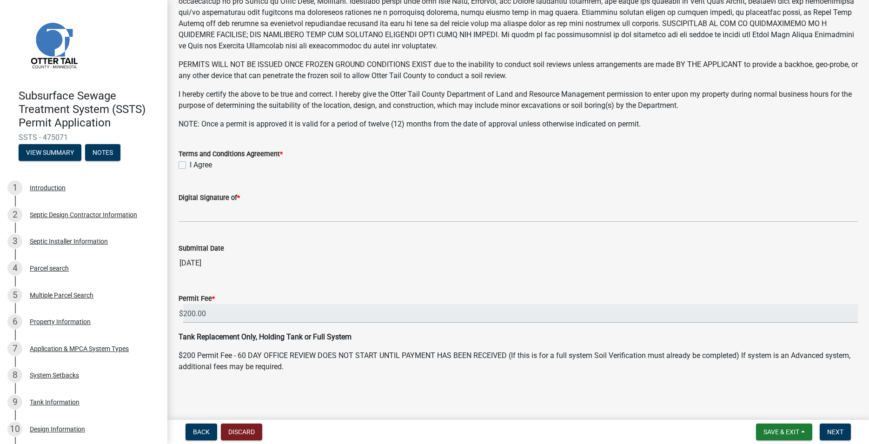
click at [190, 167] on label "I Agree" at bounding box center [201, 165] width 22 height 11
click at [190, 166] on input "I Agree" at bounding box center [193, 163] width 6 height 6
checkbox input "true"
drag, startPoint x: 197, startPoint y: 200, endPoint x: 207, endPoint y: 223, distance: 25.8
click at [199, 205] on form "Digital Signature of *" at bounding box center [518, 207] width 679 height 30
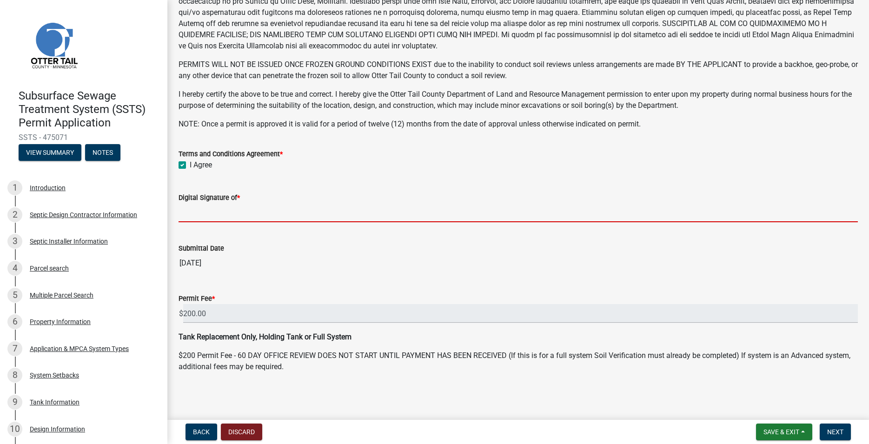
click at [207, 212] on input "Digital Signature of *" at bounding box center [518, 212] width 679 height 19
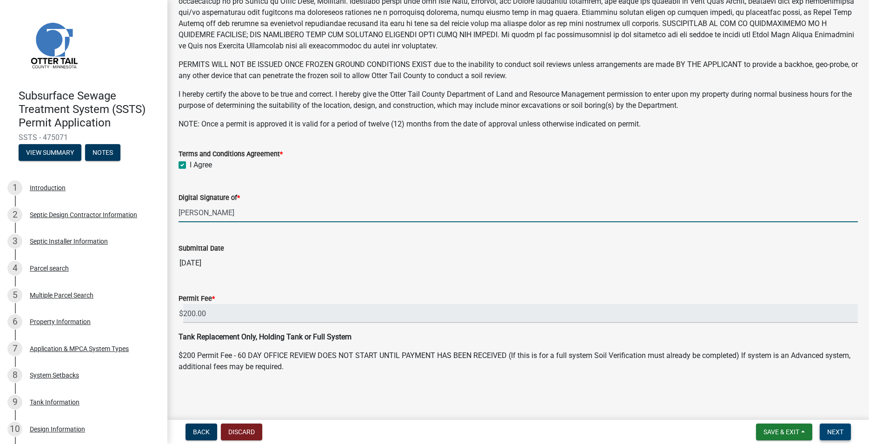
type input "[PERSON_NAME]"
click at [838, 434] on span "Next" at bounding box center [835, 431] width 16 height 7
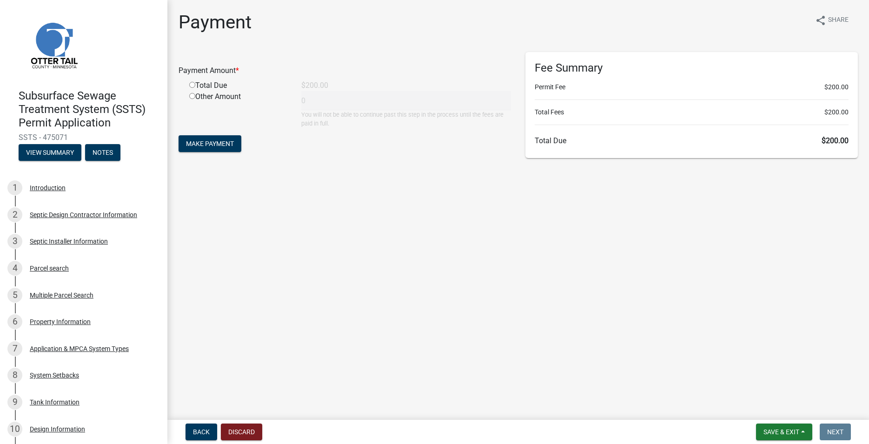
click at [194, 85] on input "radio" at bounding box center [192, 85] width 6 height 6
radio input "true"
type input "200"
click at [208, 144] on span "Make Payment" at bounding box center [210, 143] width 48 height 7
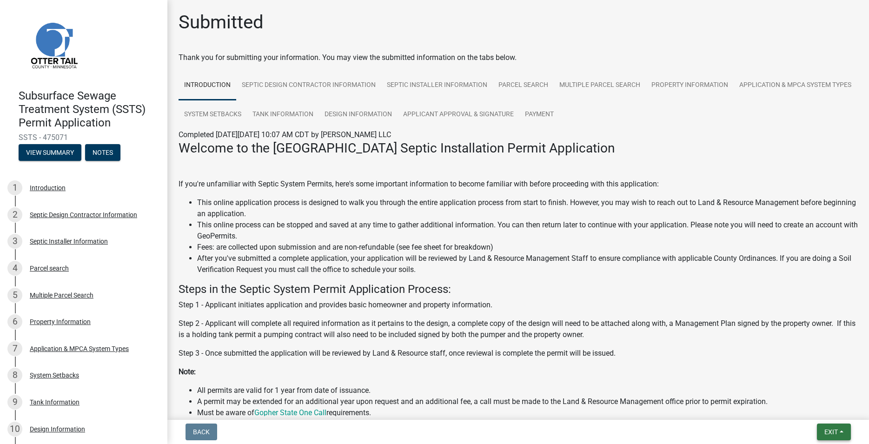
click at [825, 427] on button "Exit" at bounding box center [834, 432] width 34 height 17
click at [818, 418] on button "Save & Exit" at bounding box center [814, 408] width 74 height 22
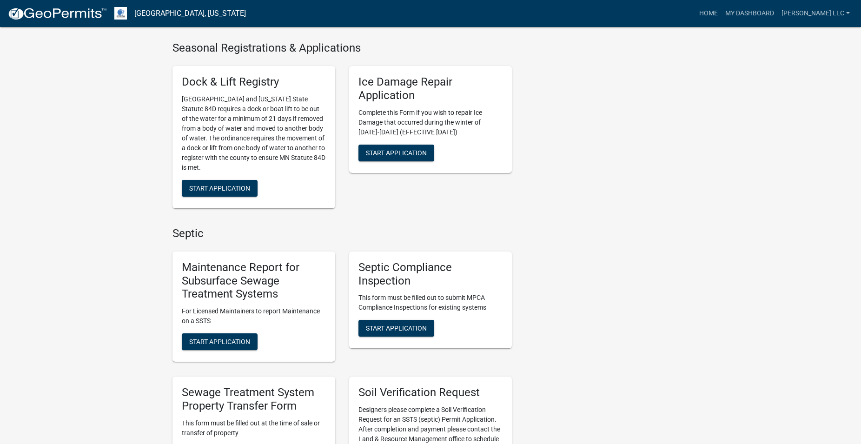
scroll to position [522, 0]
